Goal: Information Seeking & Learning: Learn about a topic

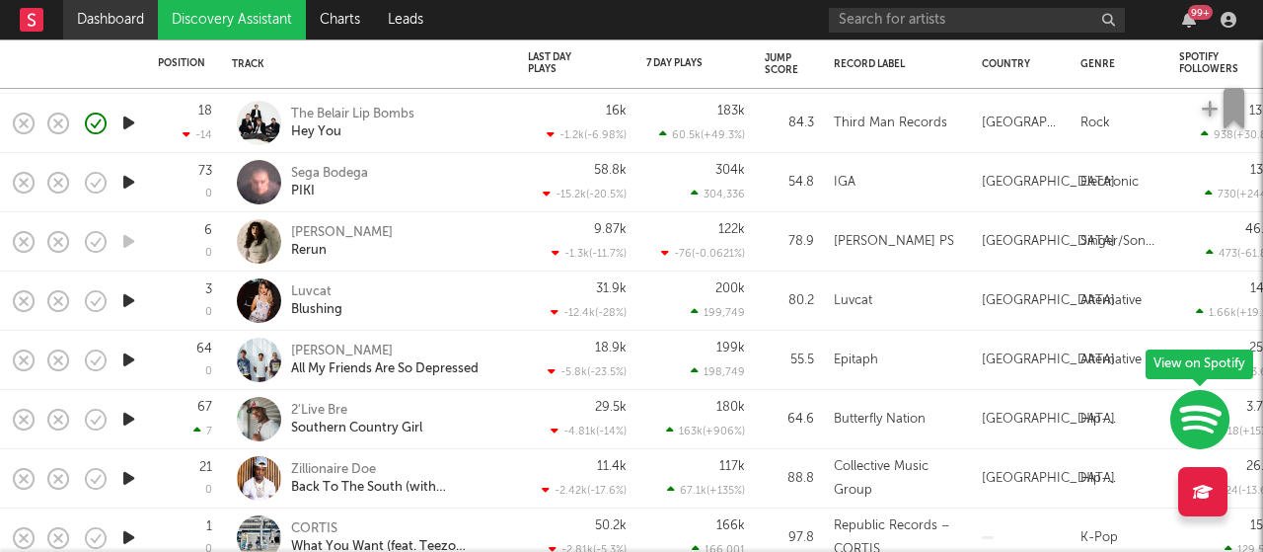
click at [119, 17] on link "Dashboard" at bounding box center [110, 19] width 95 height 39
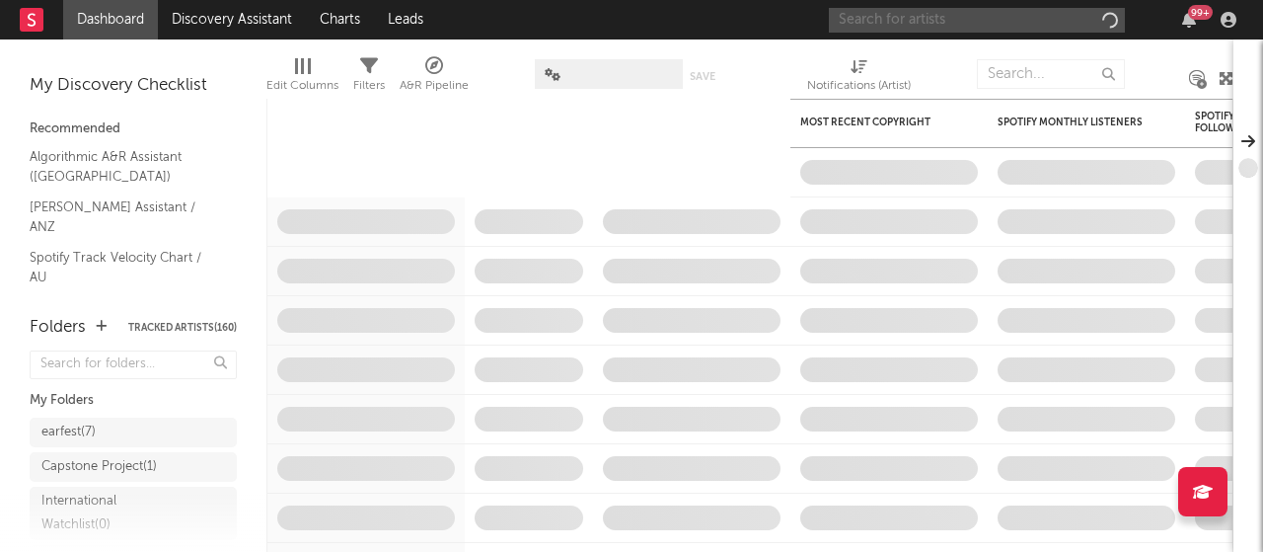
click at [842, 25] on input "text" at bounding box center [977, 20] width 296 height 25
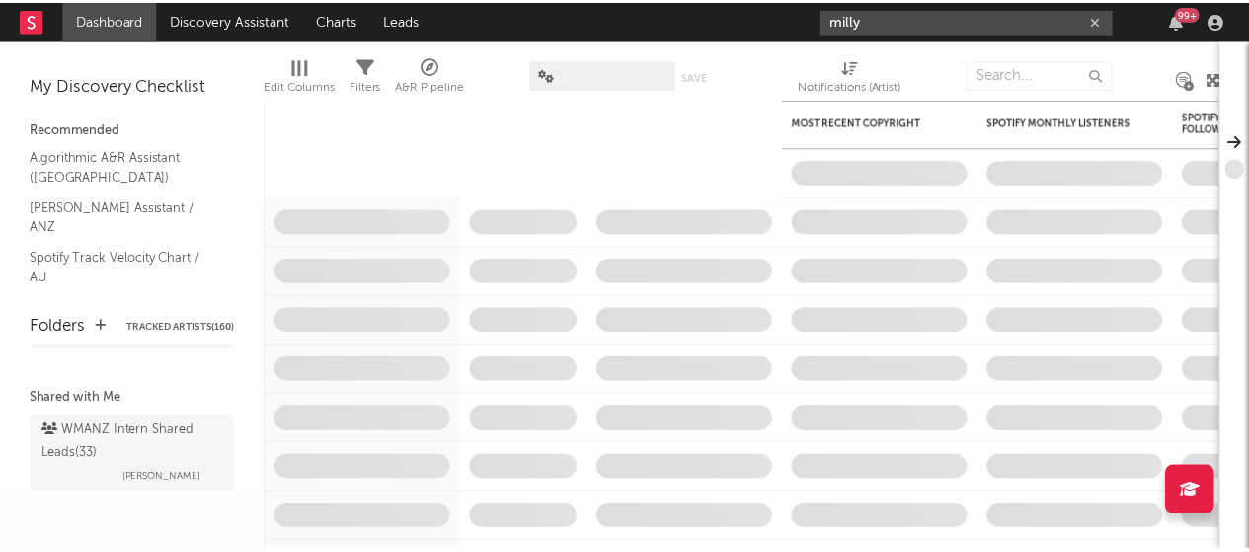
scroll to position [249, 0]
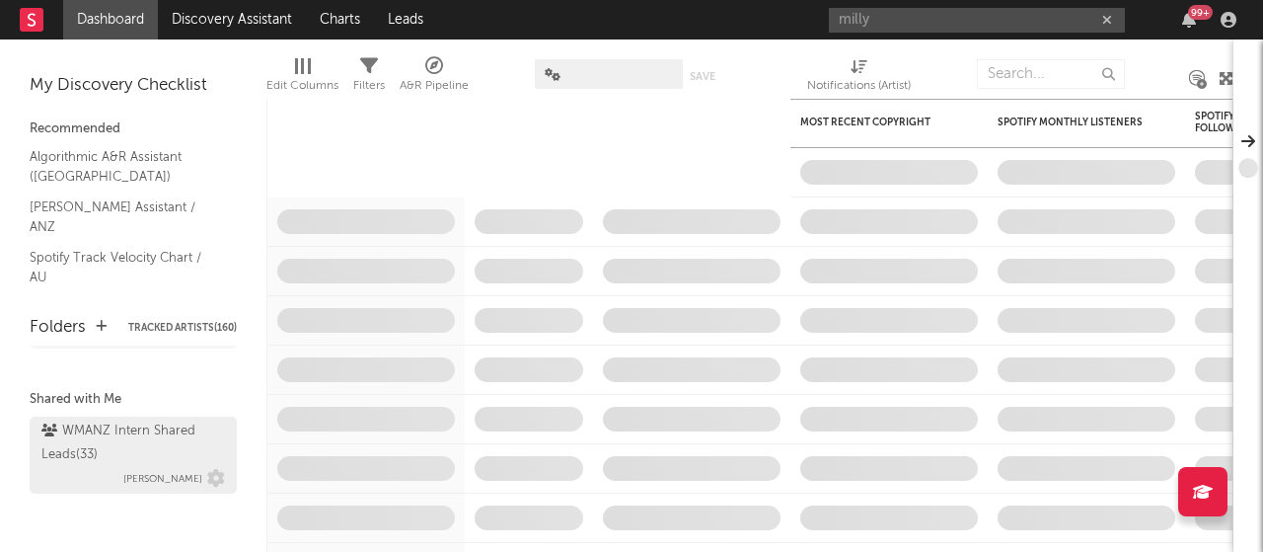
click at [113, 449] on div "WMANZ Intern Shared Leads ( 33 )" at bounding box center [130, 442] width 179 height 47
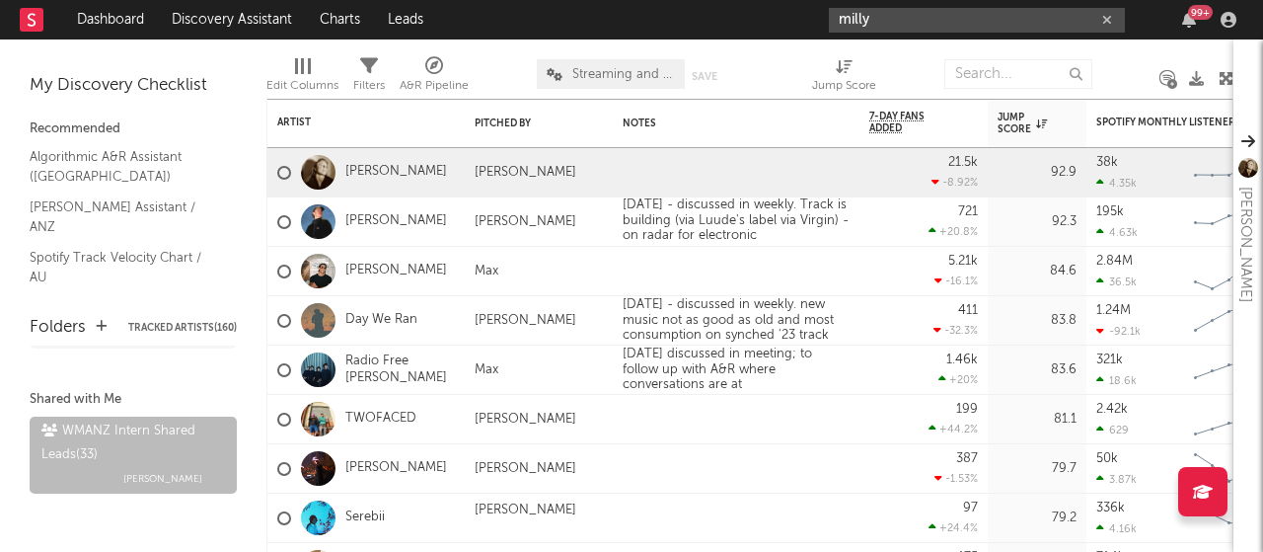
click at [877, 13] on input "milly" at bounding box center [977, 20] width 296 height 25
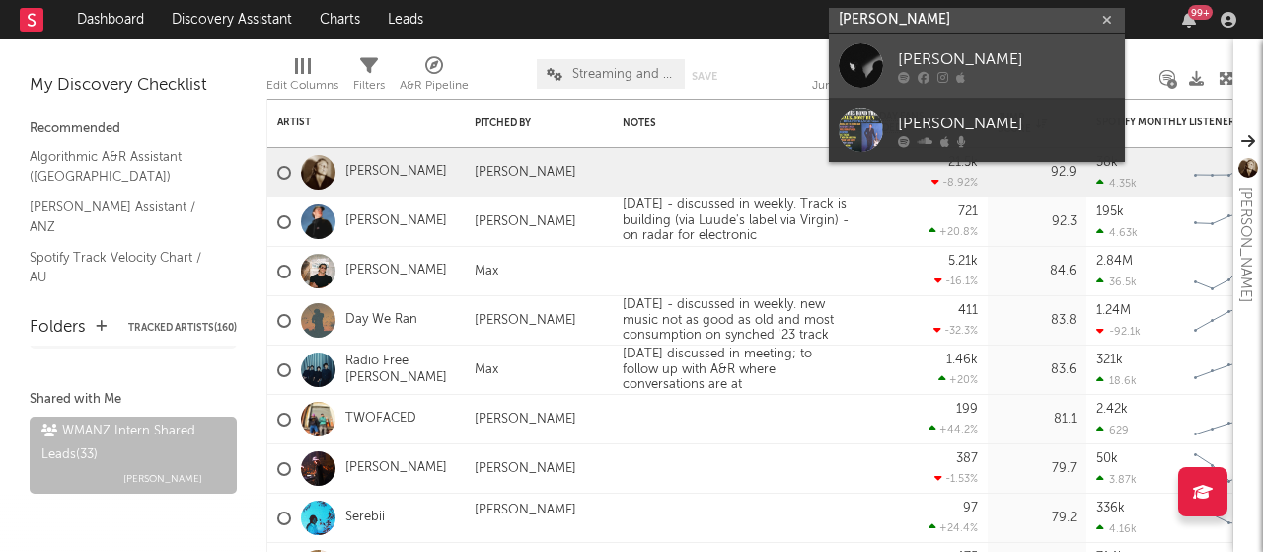
type input "[PERSON_NAME]"
click at [973, 50] on div "[PERSON_NAME]" at bounding box center [1006, 59] width 217 height 24
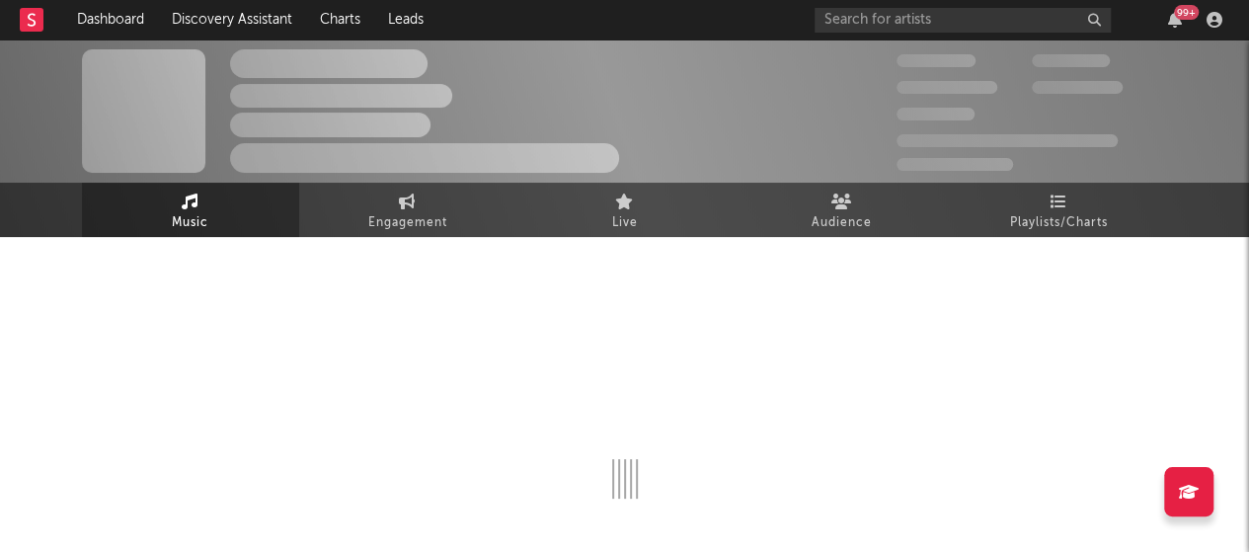
select select "6m"
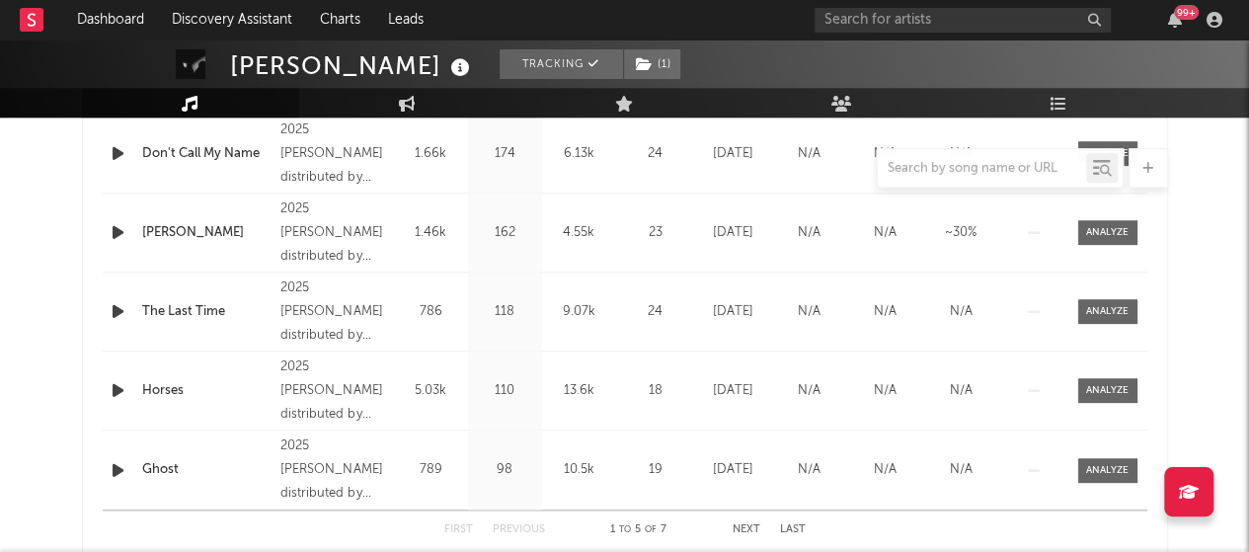
scroll to position [802, 0]
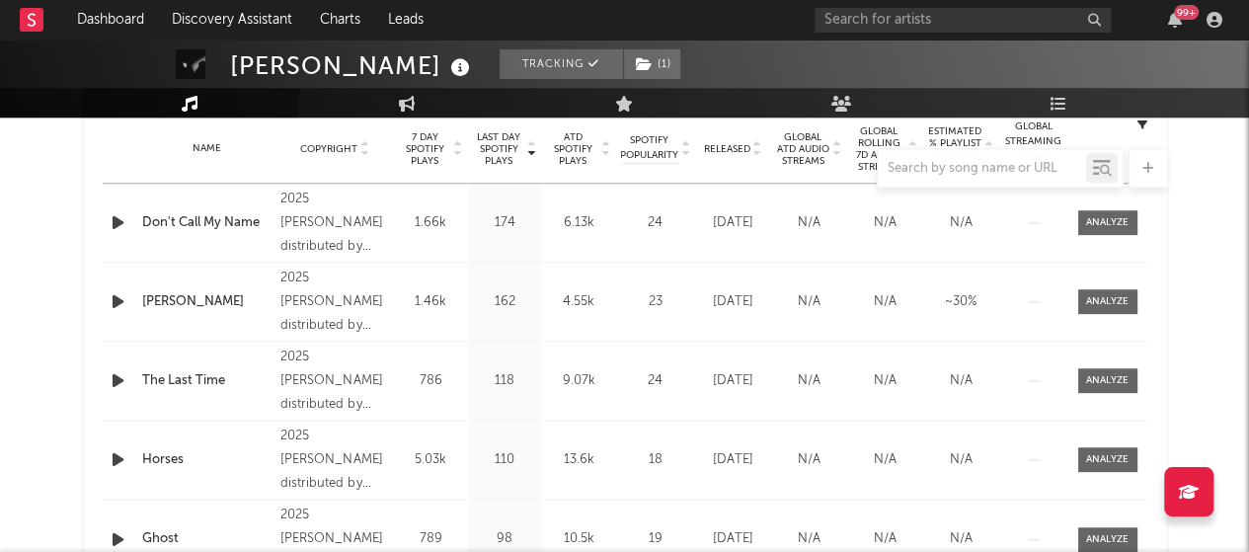
click at [730, 147] on span "Released" at bounding box center [727, 149] width 46 height 12
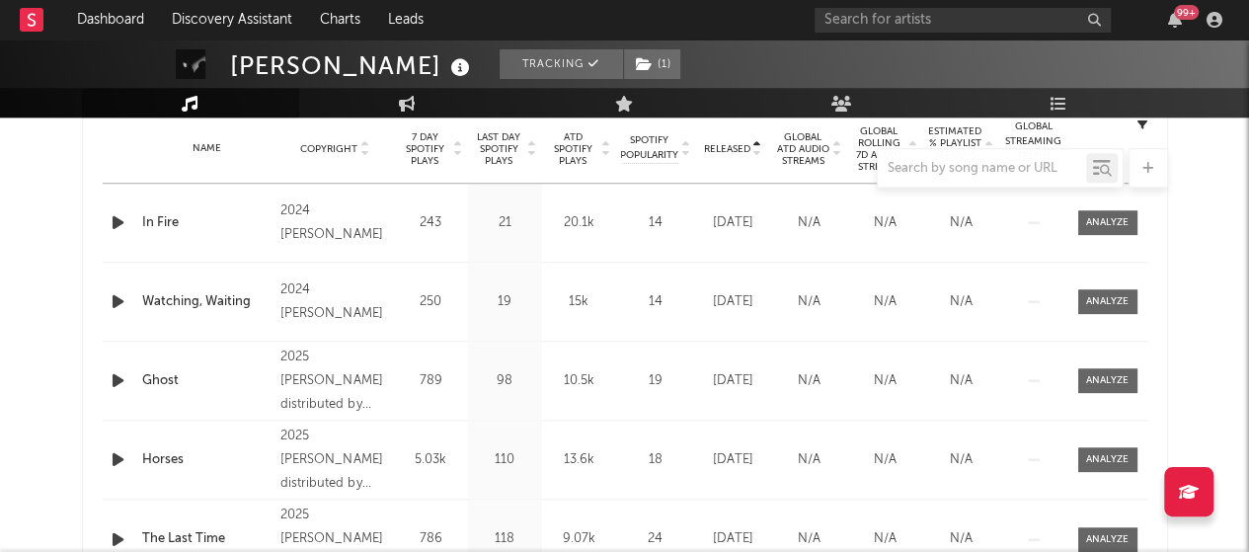
click at [730, 147] on span "Released" at bounding box center [727, 149] width 46 height 12
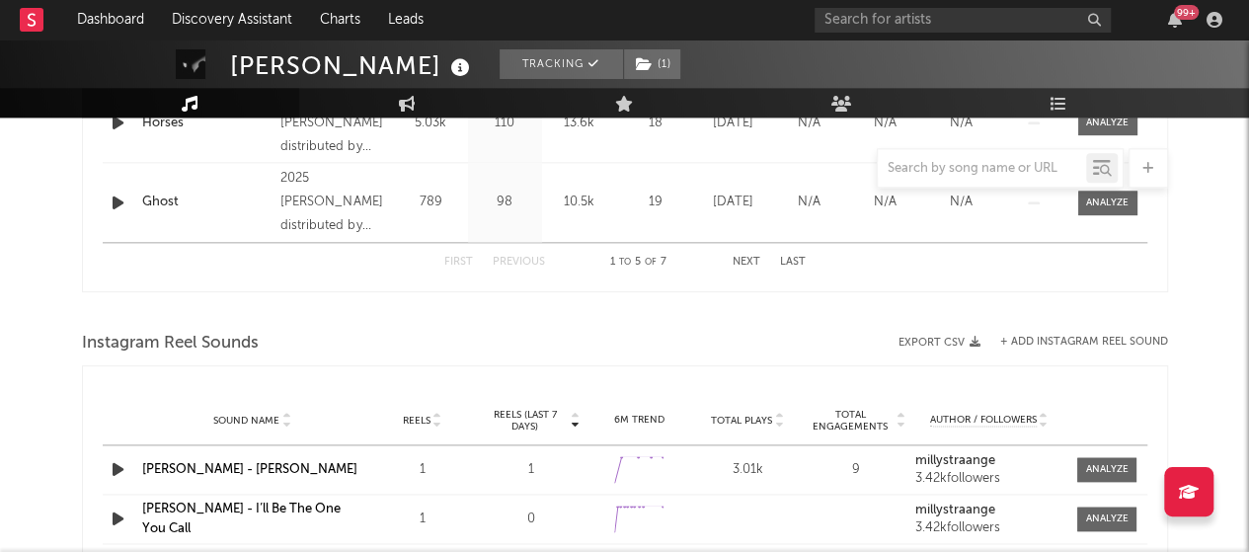
scroll to position [1172, 0]
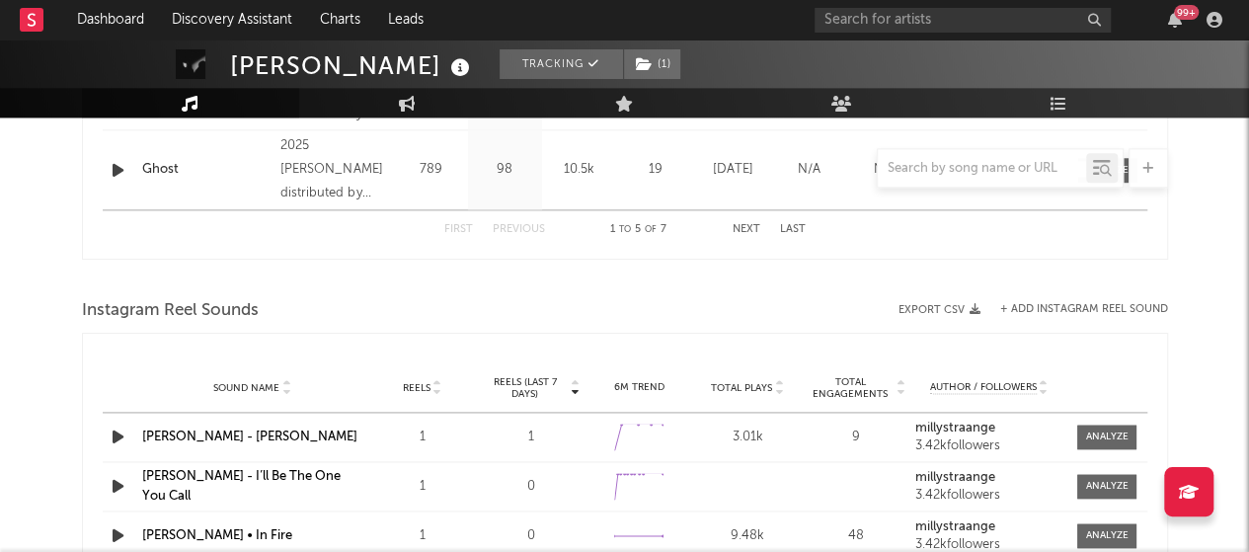
click at [739, 237] on div "First Previous 1 to 5 of 7 Next Last" at bounding box center [624, 229] width 361 height 38
drag, startPoint x: 739, startPoint y: 237, endPoint x: 717, endPoint y: 224, distance: 26.1
click at [717, 224] on div "First Previous 1 to 5 of 7 Next Last" at bounding box center [624, 229] width 361 height 38
click at [746, 229] on button "Next" at bounding box center [746, 229] width 28 height 11
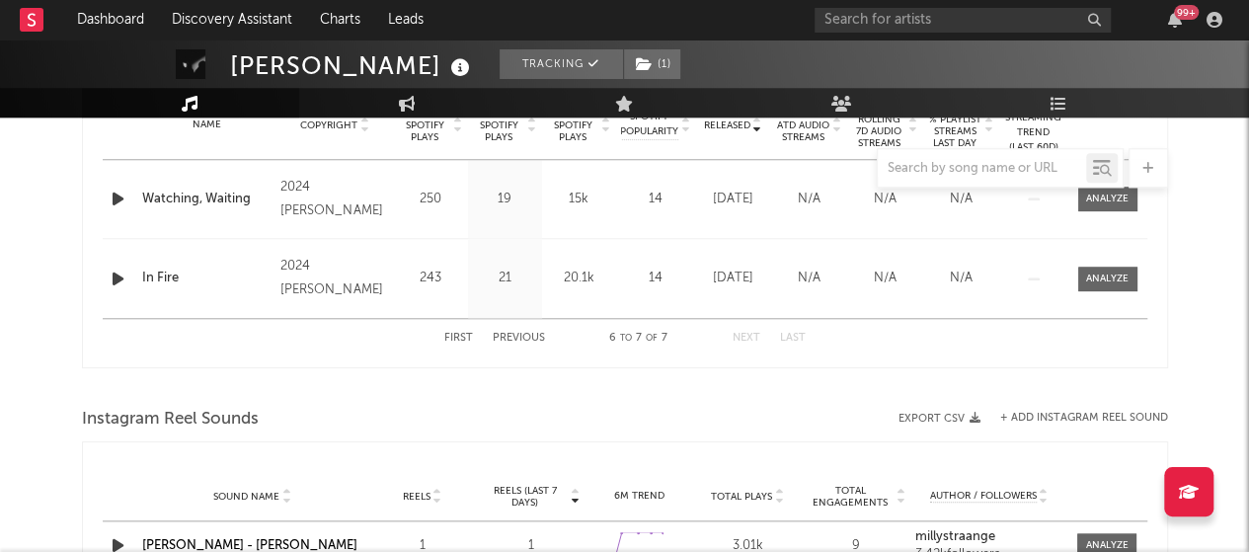
scroll to position [760, 0]
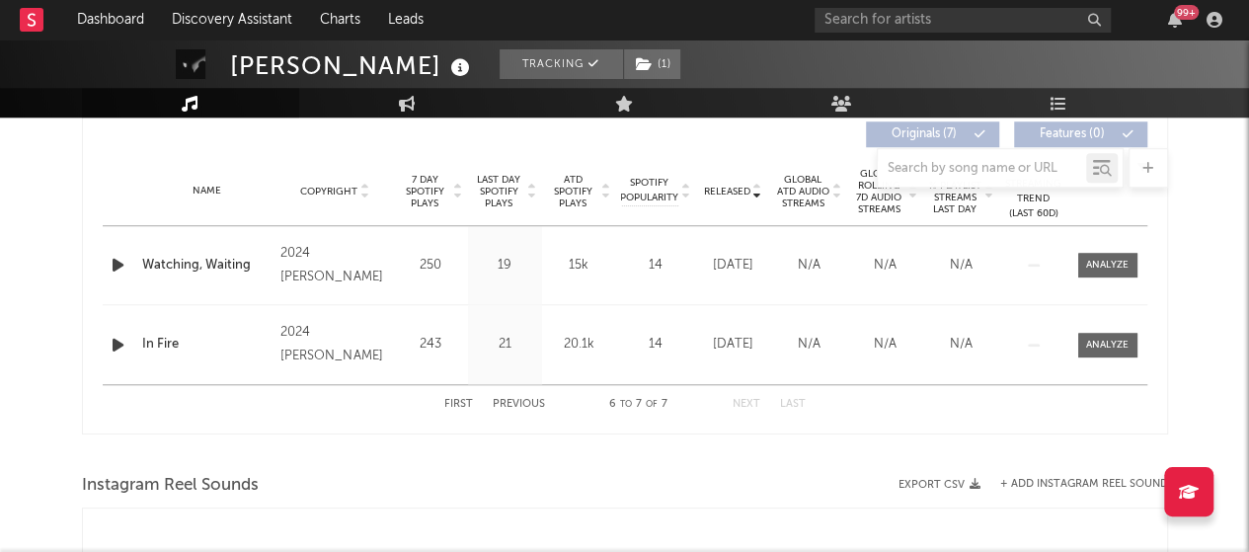
click at [524, 399] on button "Previous" at bounding box center [518, 404] width 52 height 11
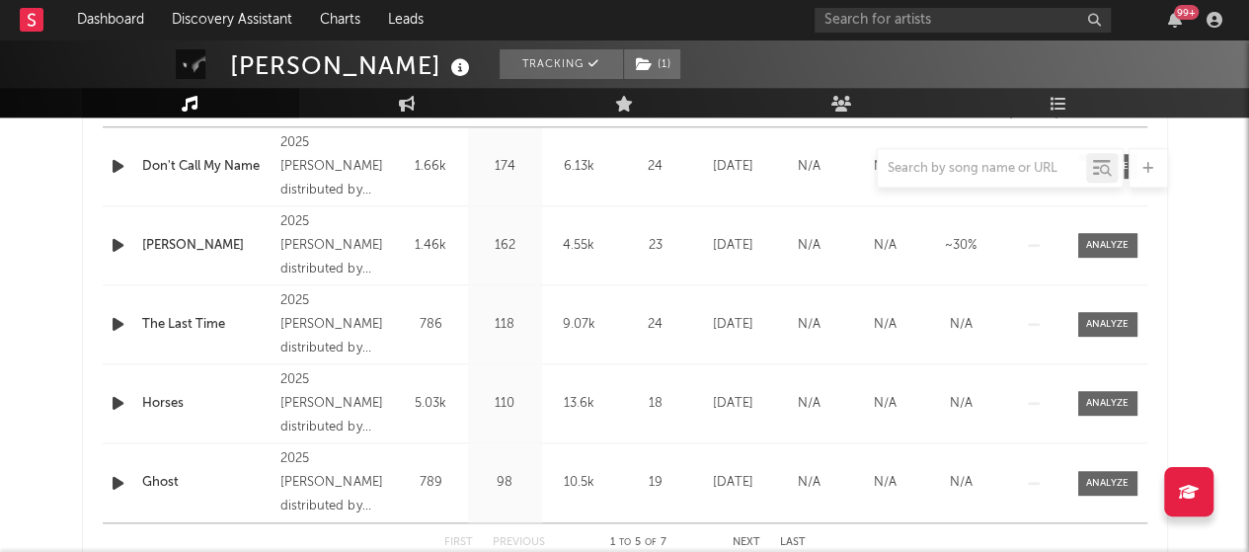
scroll to position [846, 0]
